Goal: Transaction & Acquisition: Purchase product/service

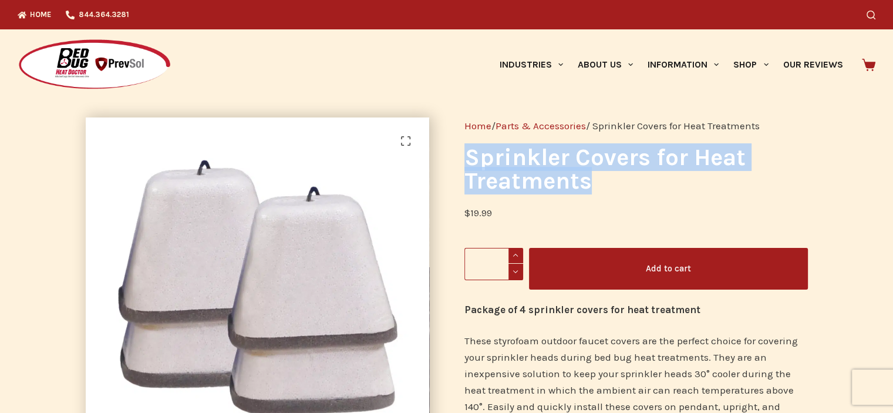
click at [514, 251] on span at bounding box center [516, 256] width 15 height 16
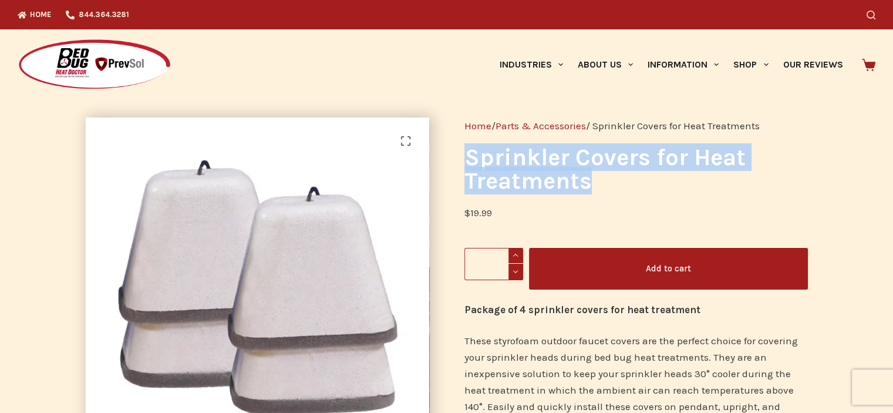
click at [514, 251] on span at bounding box center [516, 256] width 15 height 16
type input "*"
click at [662, 268] on button "Add to cart" at bounding box center [668, 269] width 279 height 42
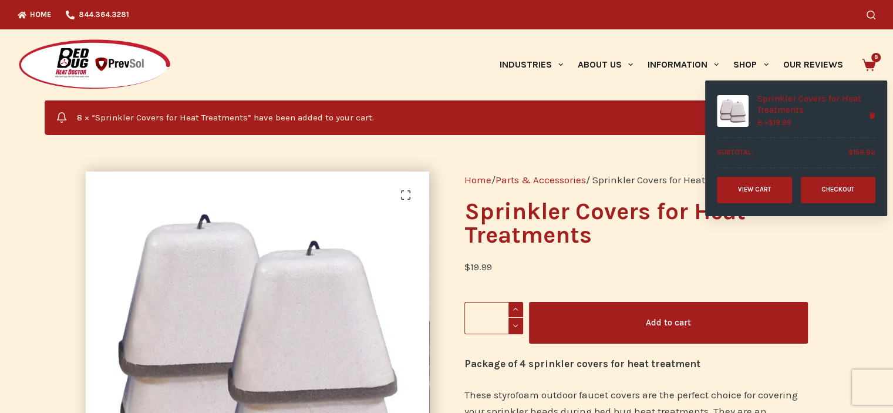
click at [872, 63] on icon at bounding box center [869, 65] width 14 height 12
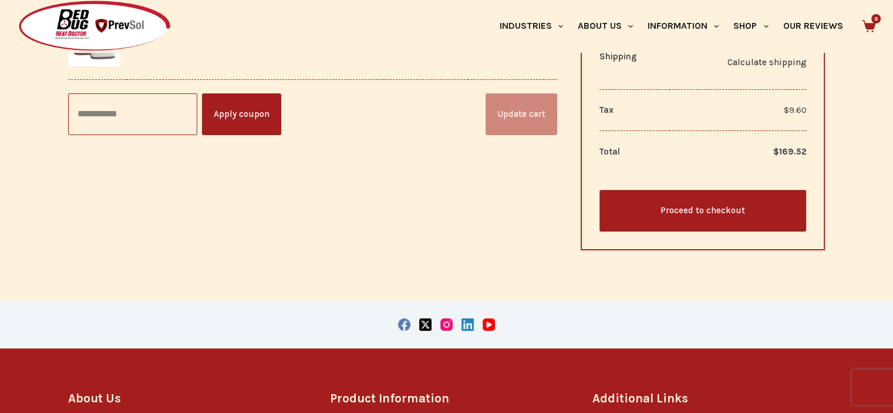
scroll to position [294, 0]
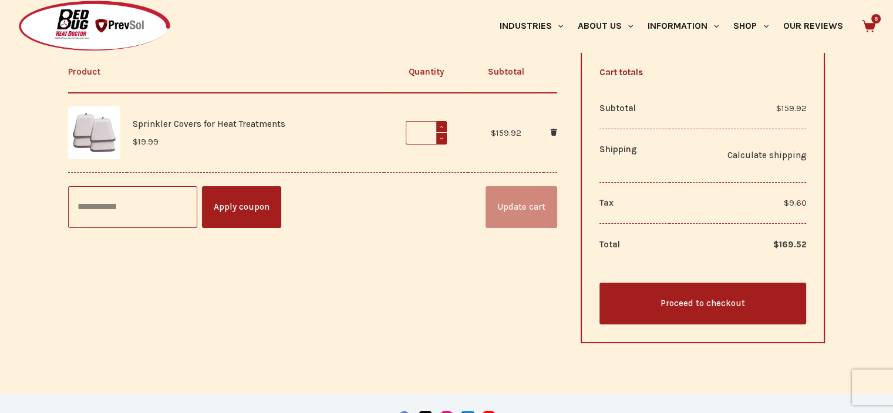
click at [730, 303] on link "Proceed to checkout" at bounding box center [703, 304] width 207 height 42
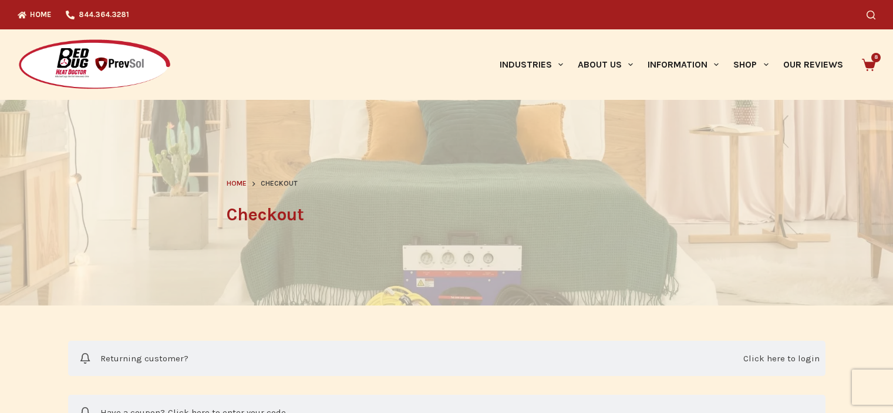
select select "**"
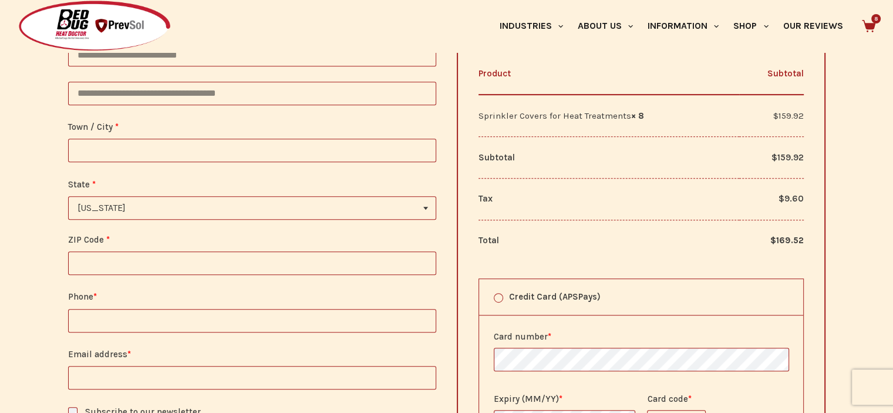
scroll to position [470, 0]
